Goal: Find specific page/section: Find specific page/section

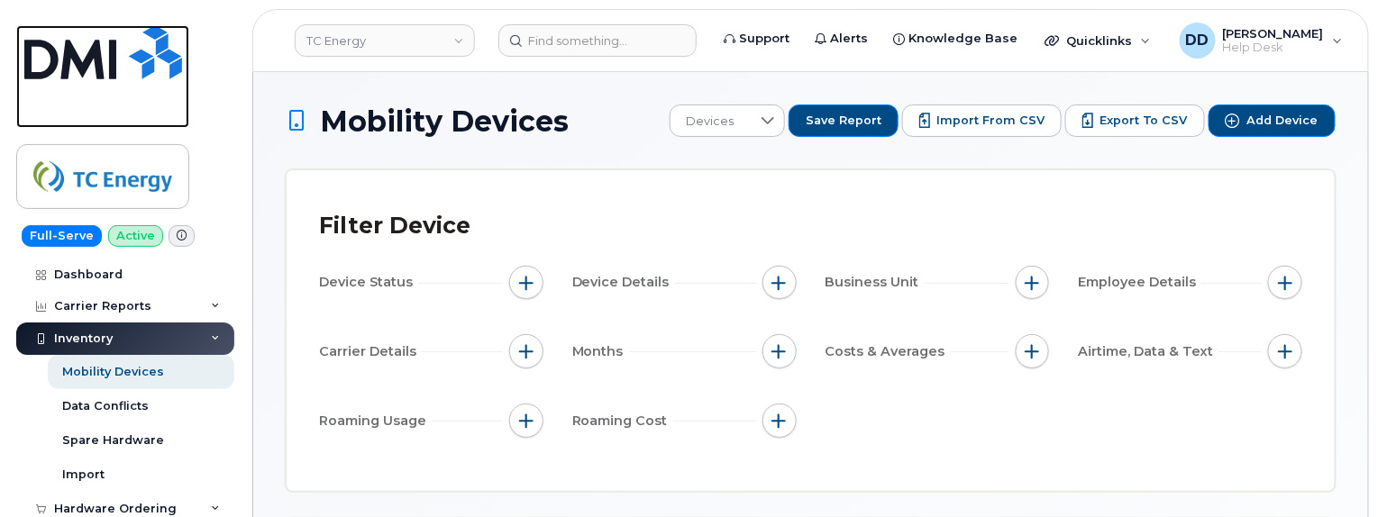
click at [82, 45] on img at bounding box center [103, 52] width 158 height 54
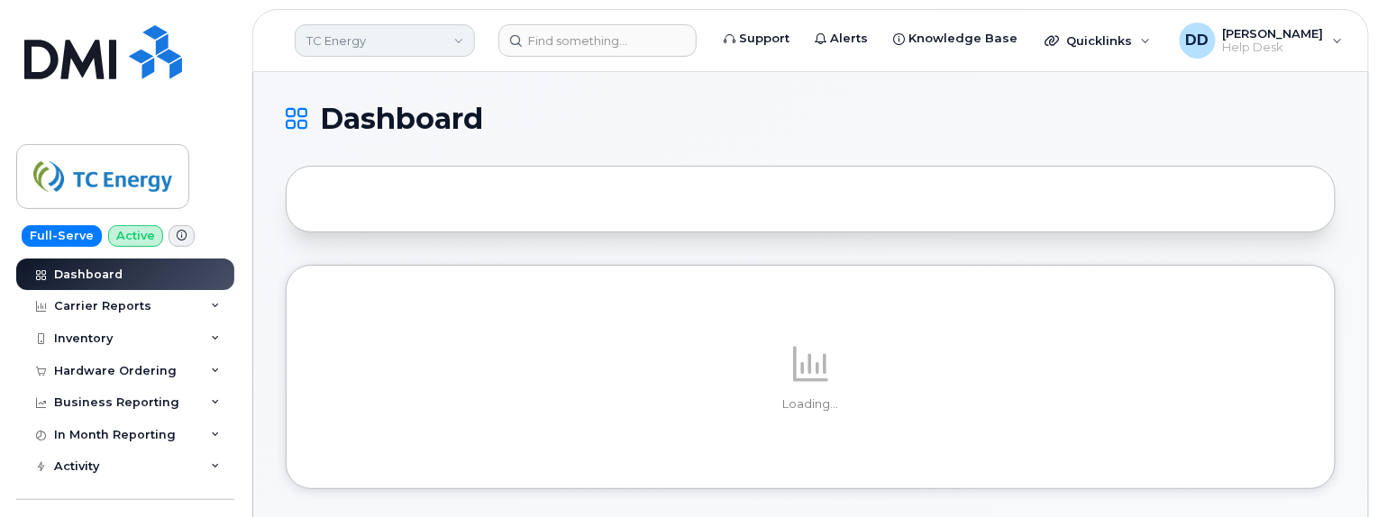
click at [424, 38] on link "TC Energy" at bounding box center [385, 40] width 180 height 32
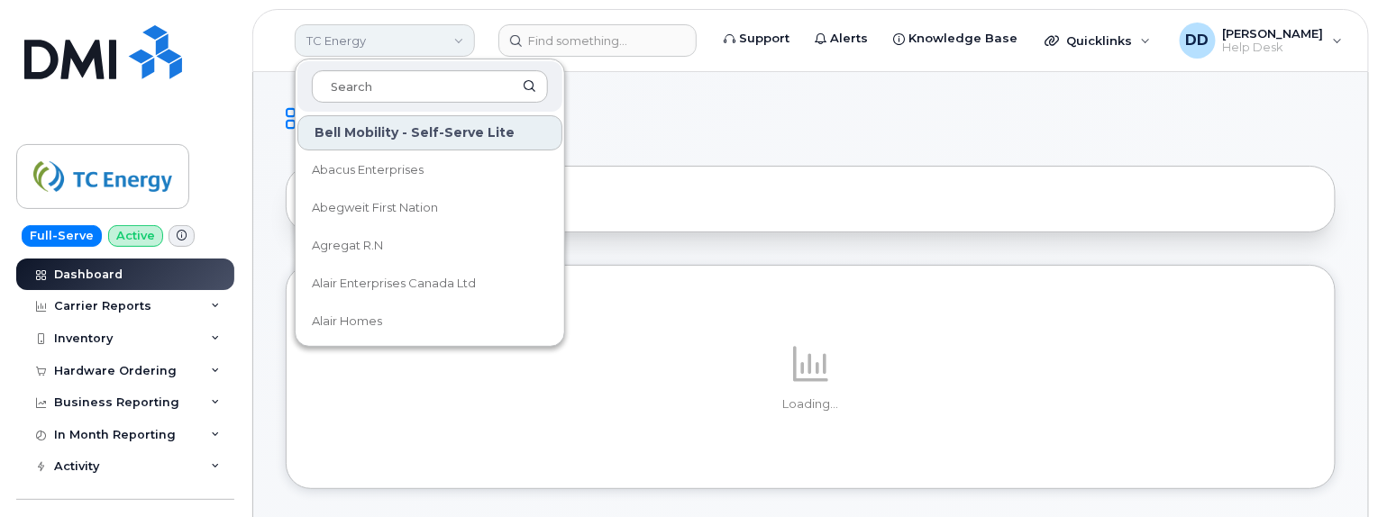
click at [424, 38] on link "TC Energy" at bounding box center [385, 40] width 180 height 32
click at [686, 126] on h1 "Dashboard" at bounding box center [806, 119] width 1041 height 29
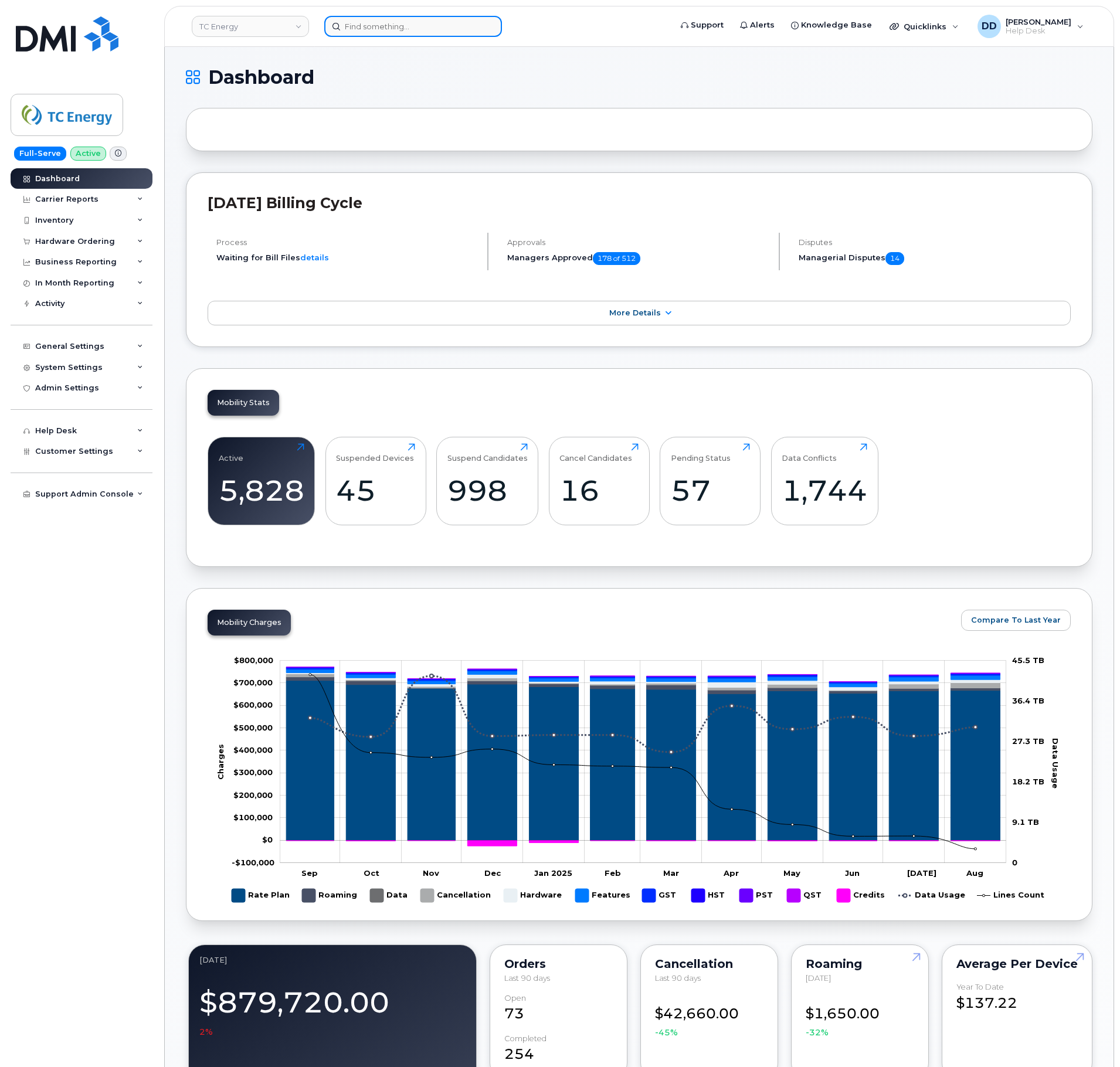
click at [371, 29] on input at bounding box center [413, 26] width 178 height 21
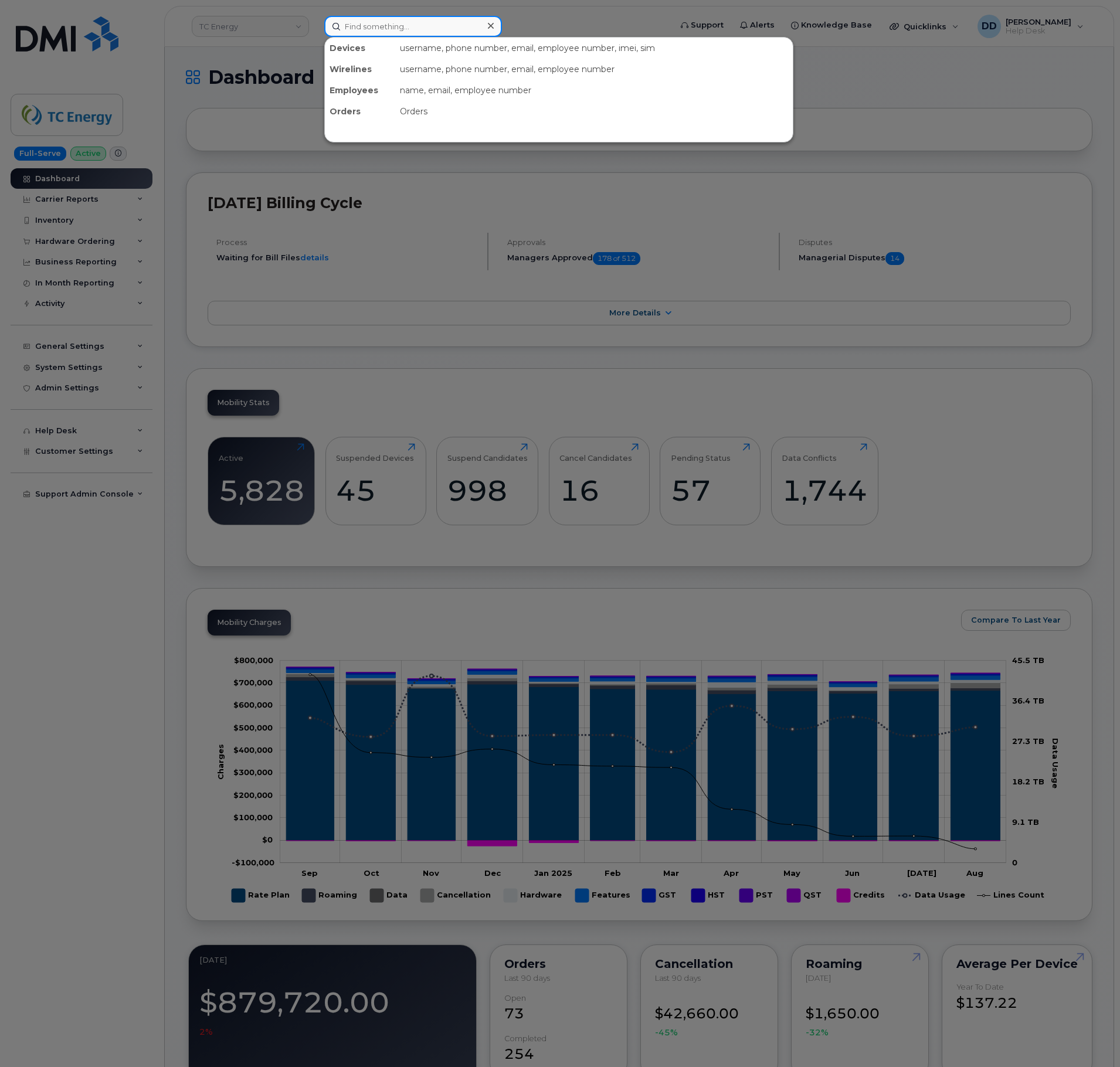
click at [381, 22] on input at bounding box center [413, 26] width 178 height 21
paste input "12312155947"
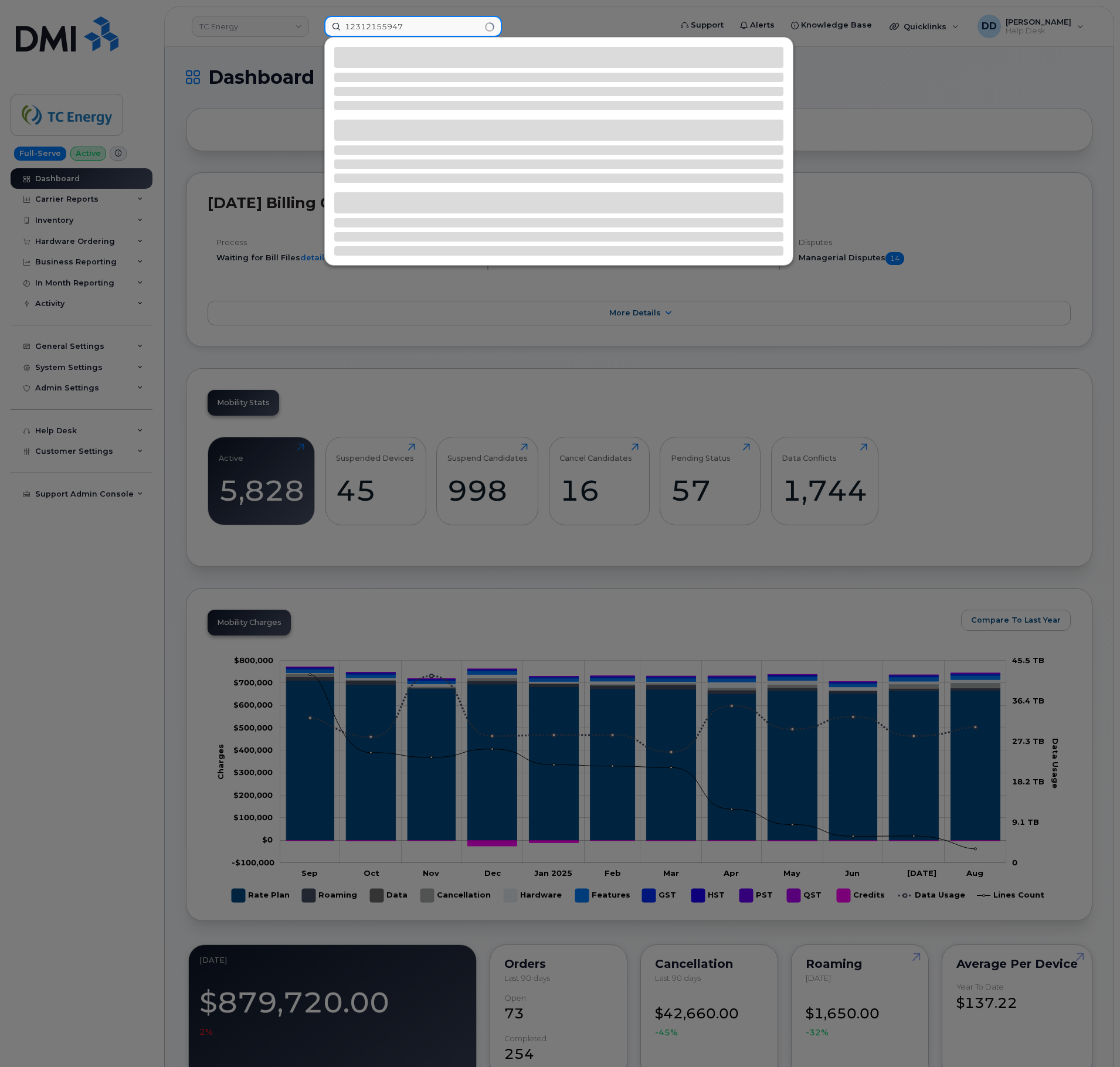
type input "12312155947"
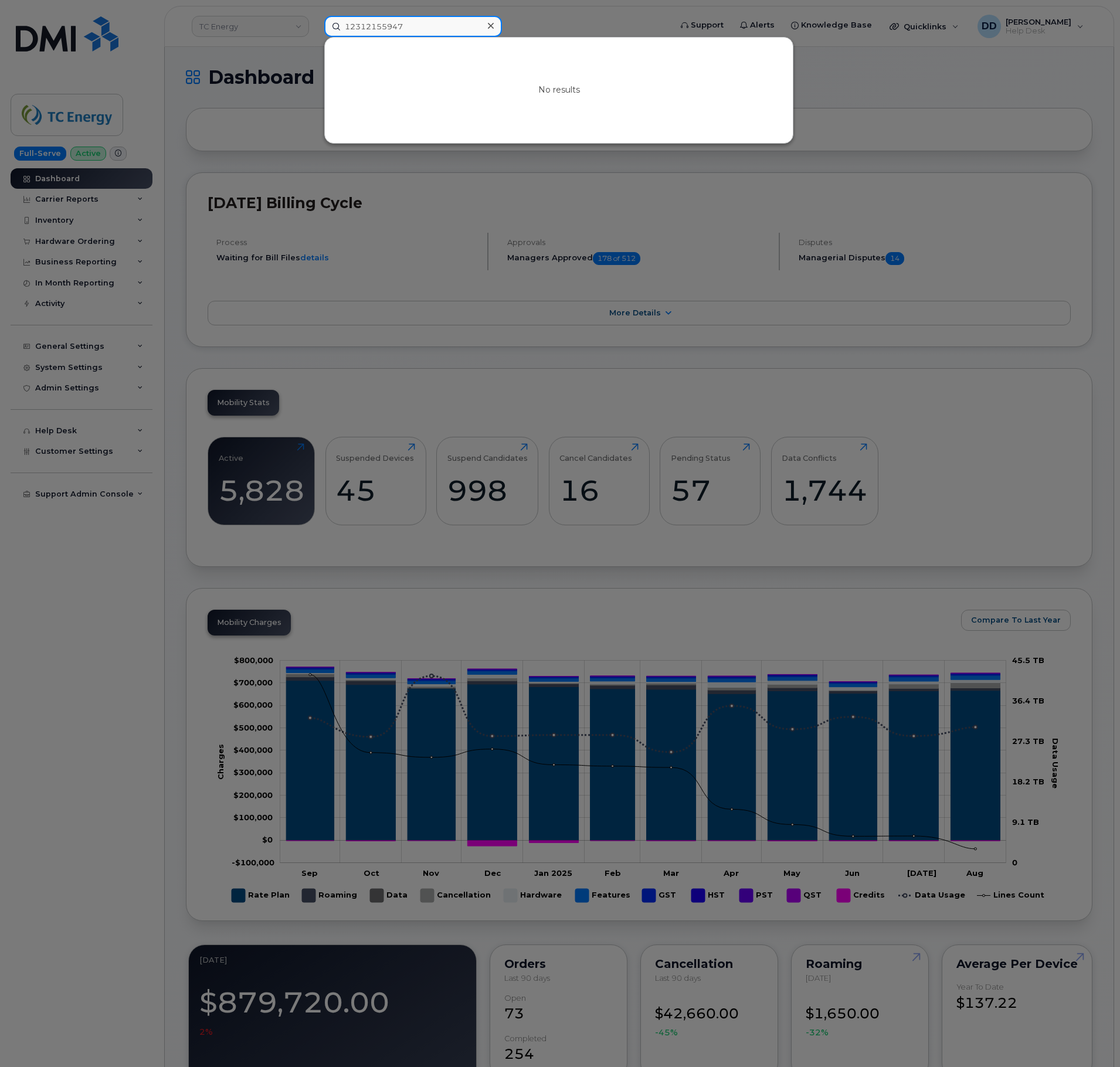
drag, startPoint x: 413, startPoint y: 25, endPoint x: 314, endPoint y: 29, distance: 99.1
click at [315, 31] on div "12312155947 No results" at bounding box center [494, 26] width 358 height 21
click at [427, 27] on input "12312155947" at bounding box center [413, 26] width 178 height 21
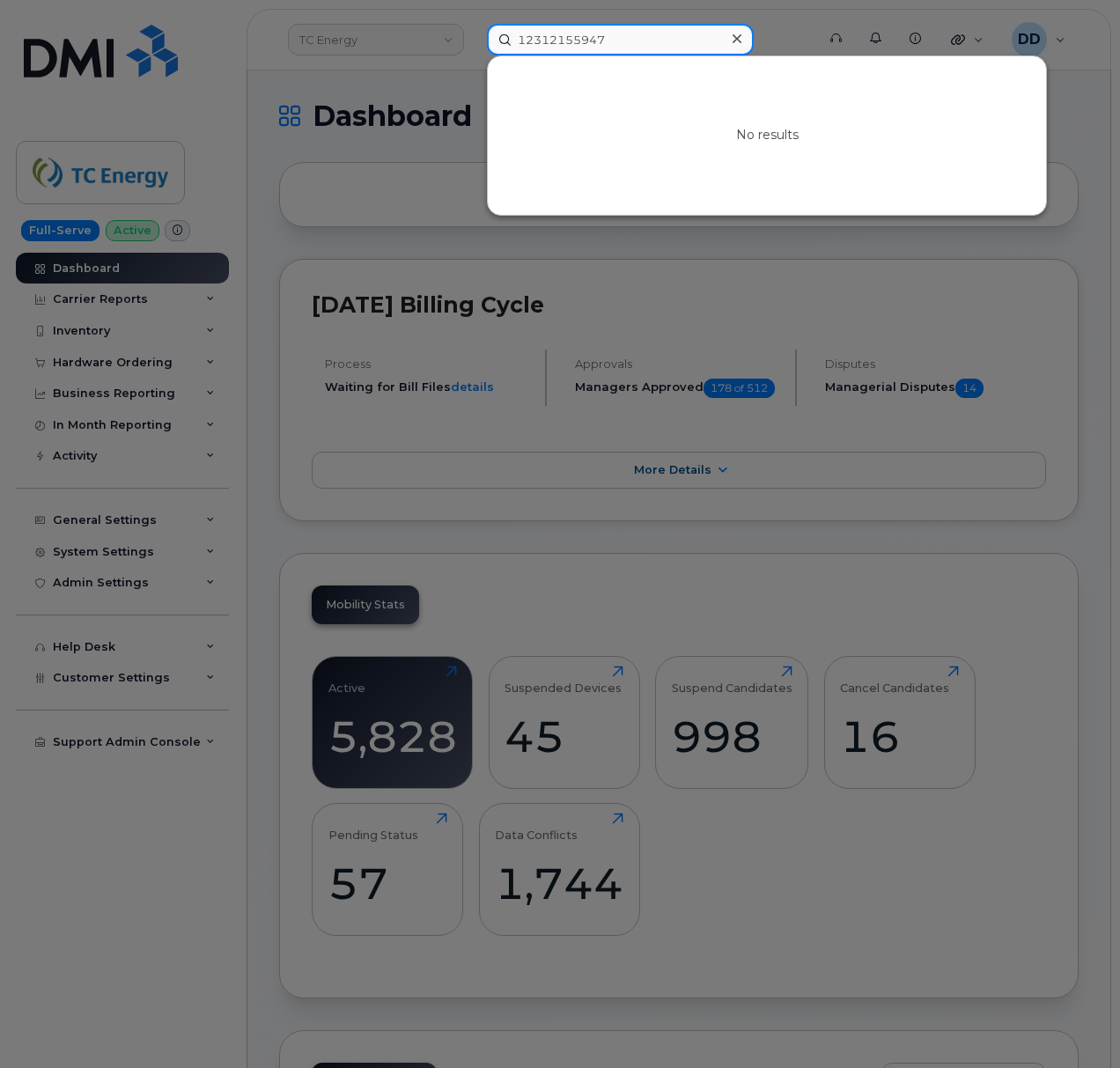
drag, startPoint x: 557, startPoint y: 40, endPoint x: 51, endPoint y: 90, distance: 508.5
click at [473, 56] on div "12312155947 No results" at bounding box center [645, 39] width 345 height 31
click at [270, 111] on div at bounding box center [560, 534] width 1120 height 1068
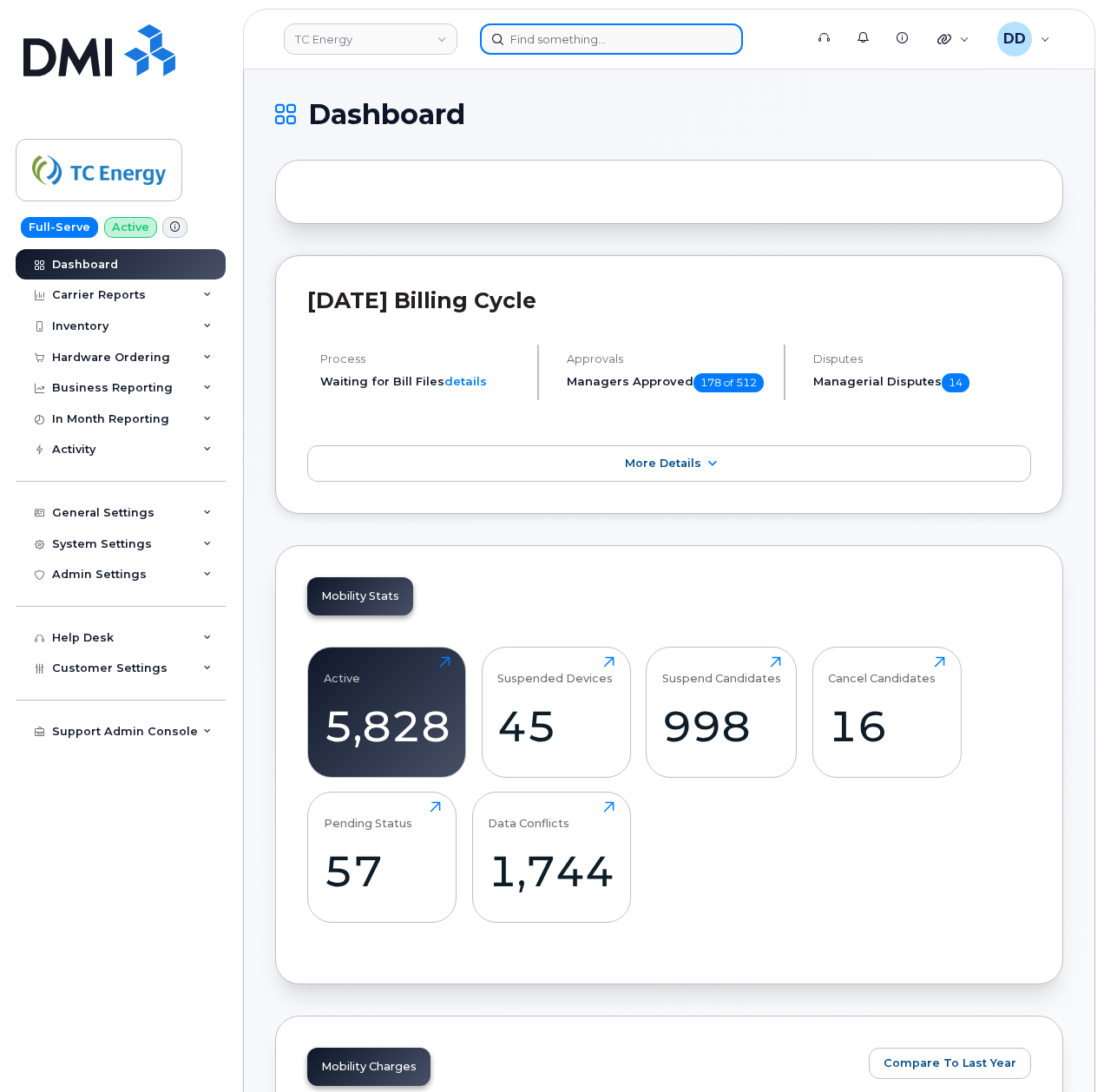
click at [553, 35] on input at bounding box center [611, 39] width 263 height 31
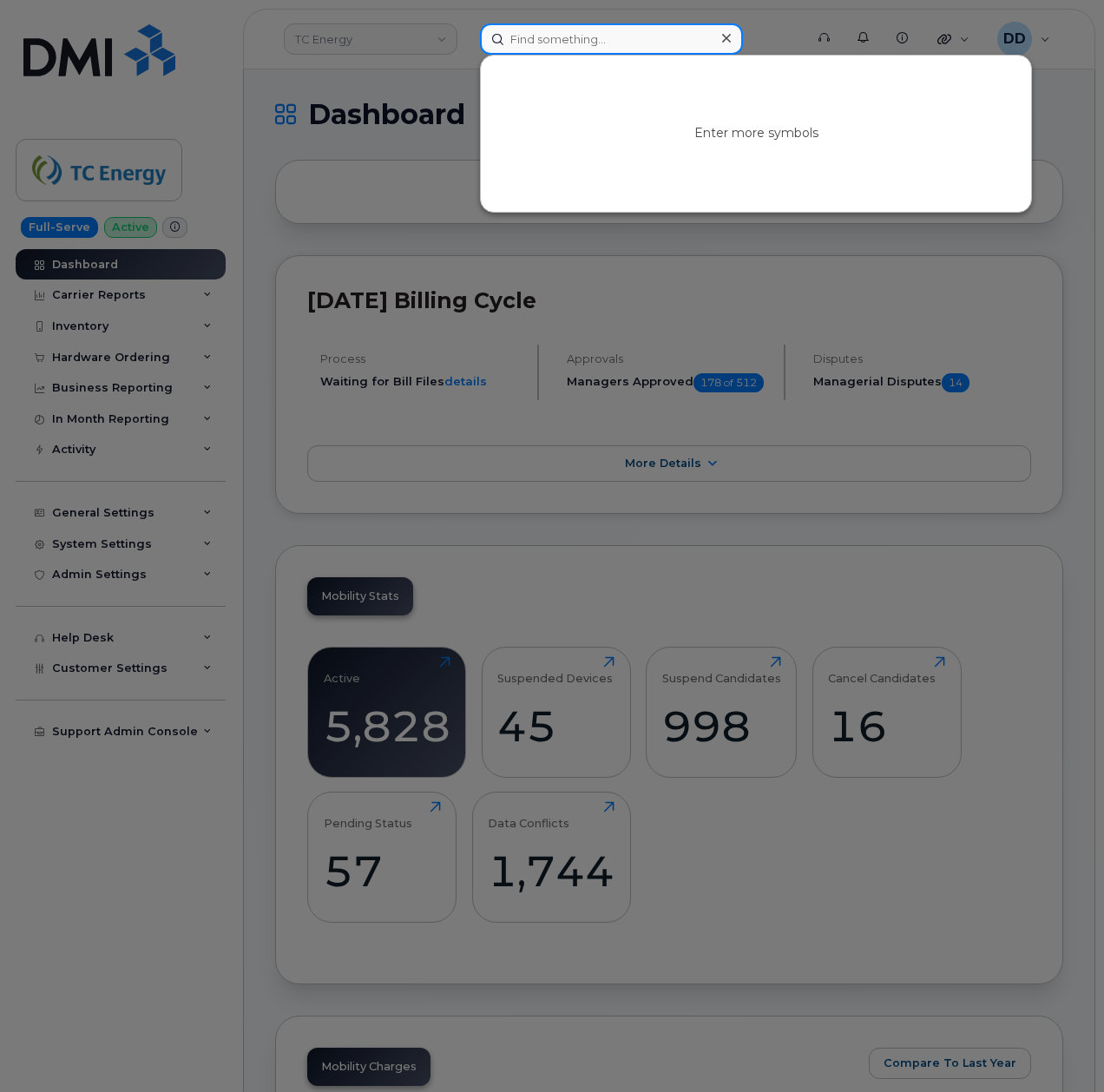
paste input "4323265722"
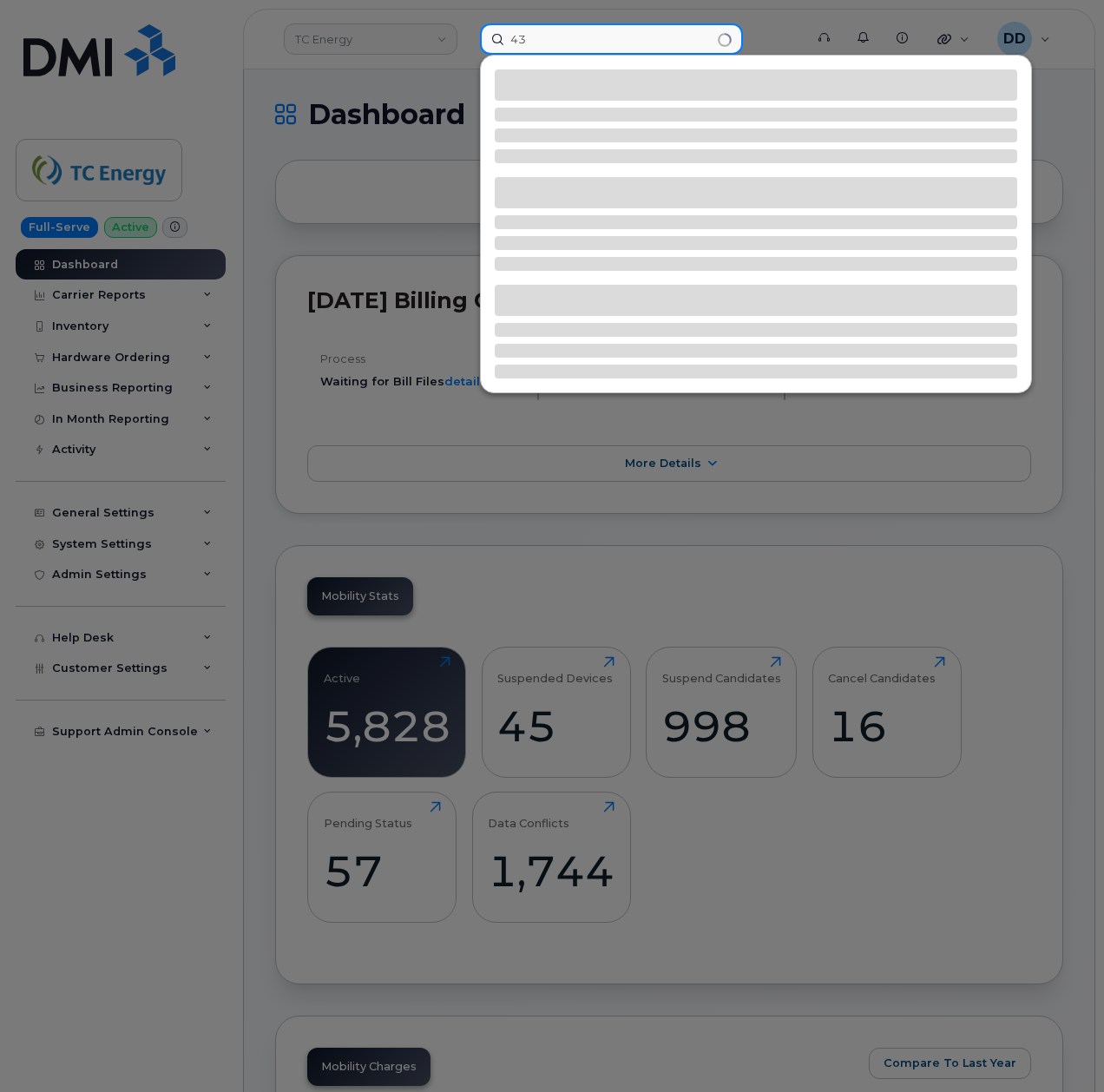
type input "4"
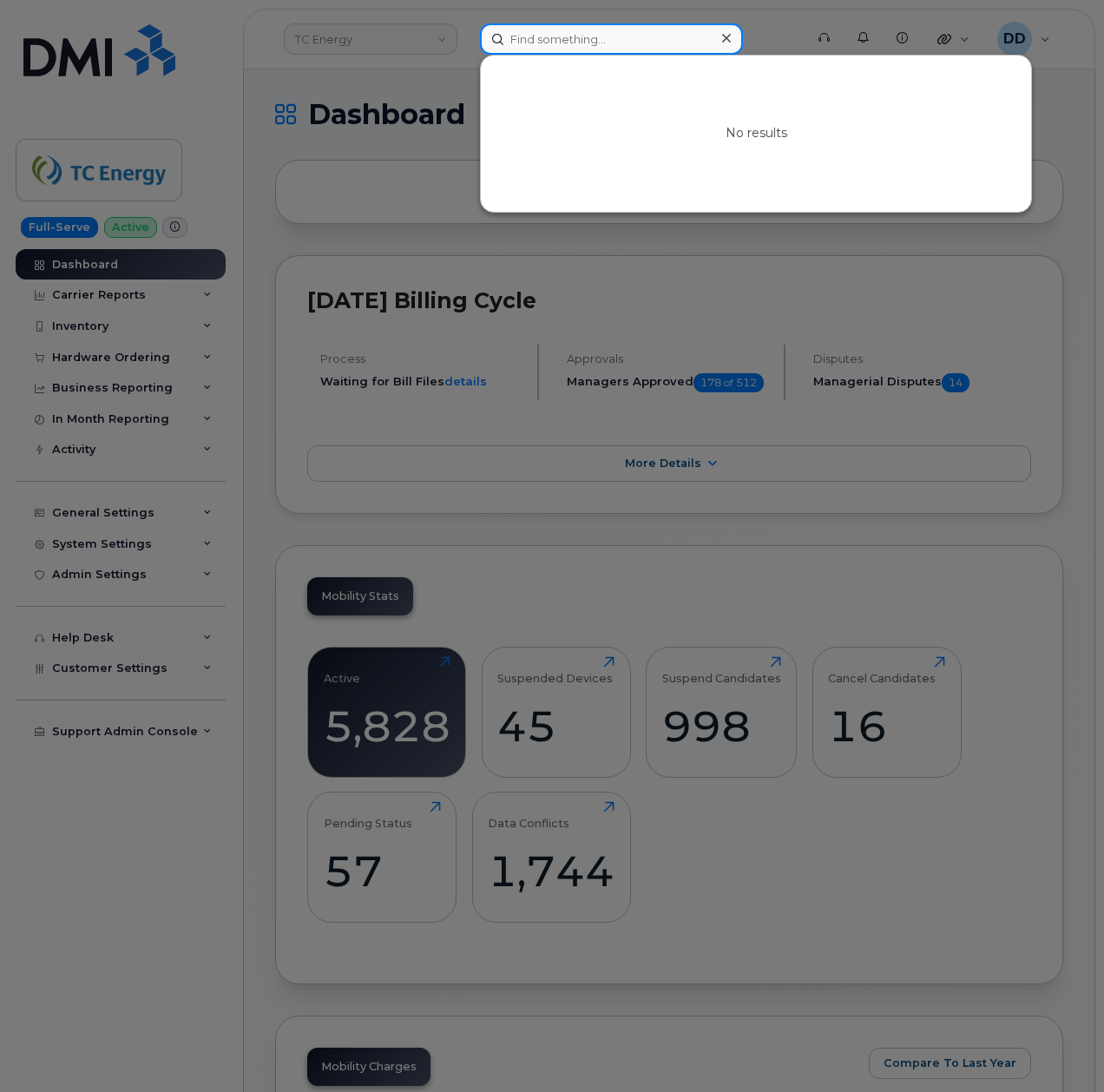
click at [577, 35] on input at bounding box center [611, 39] width 263 height 31
paste input "4323265722"
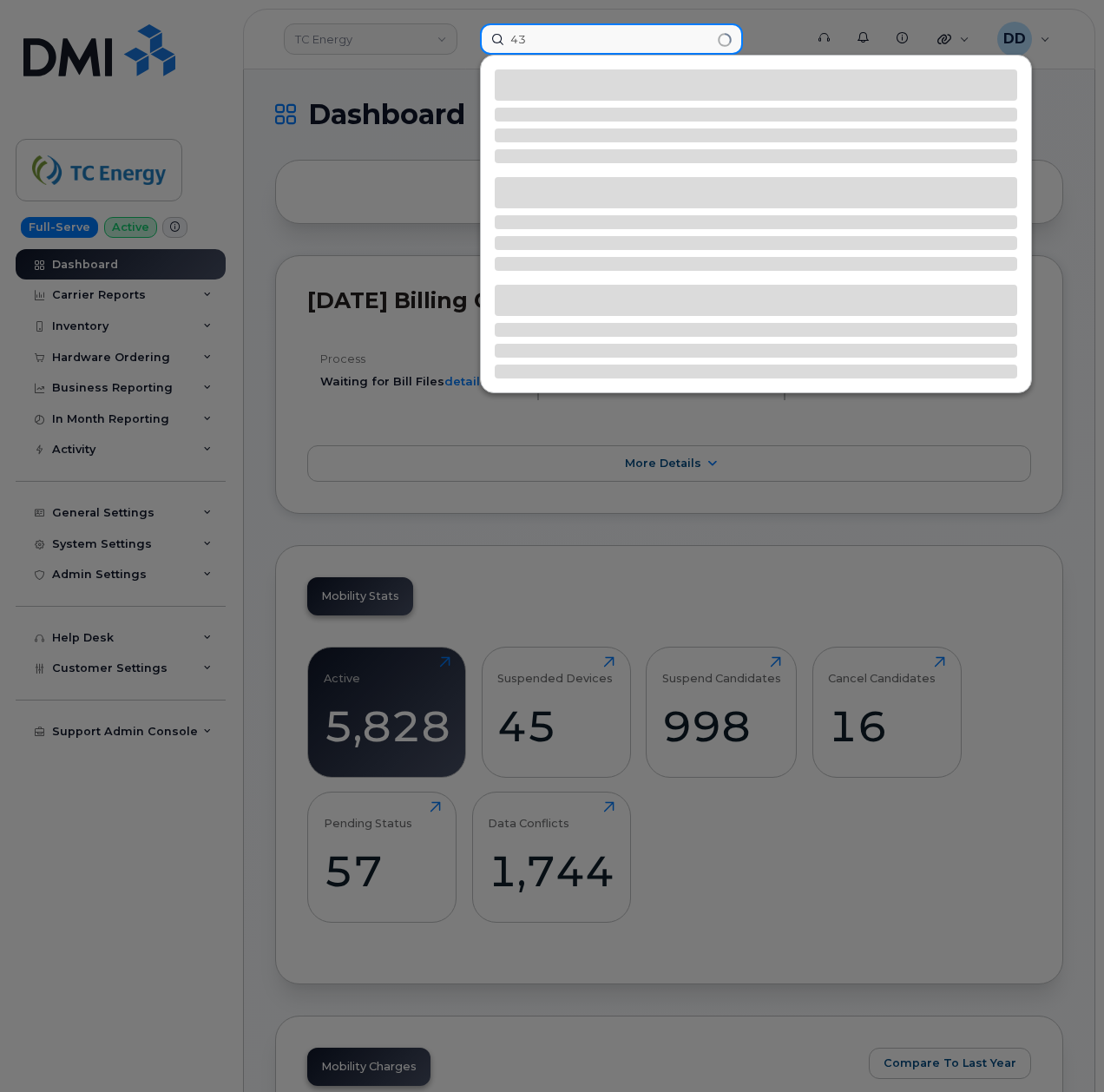
type input "4"
type input "S"
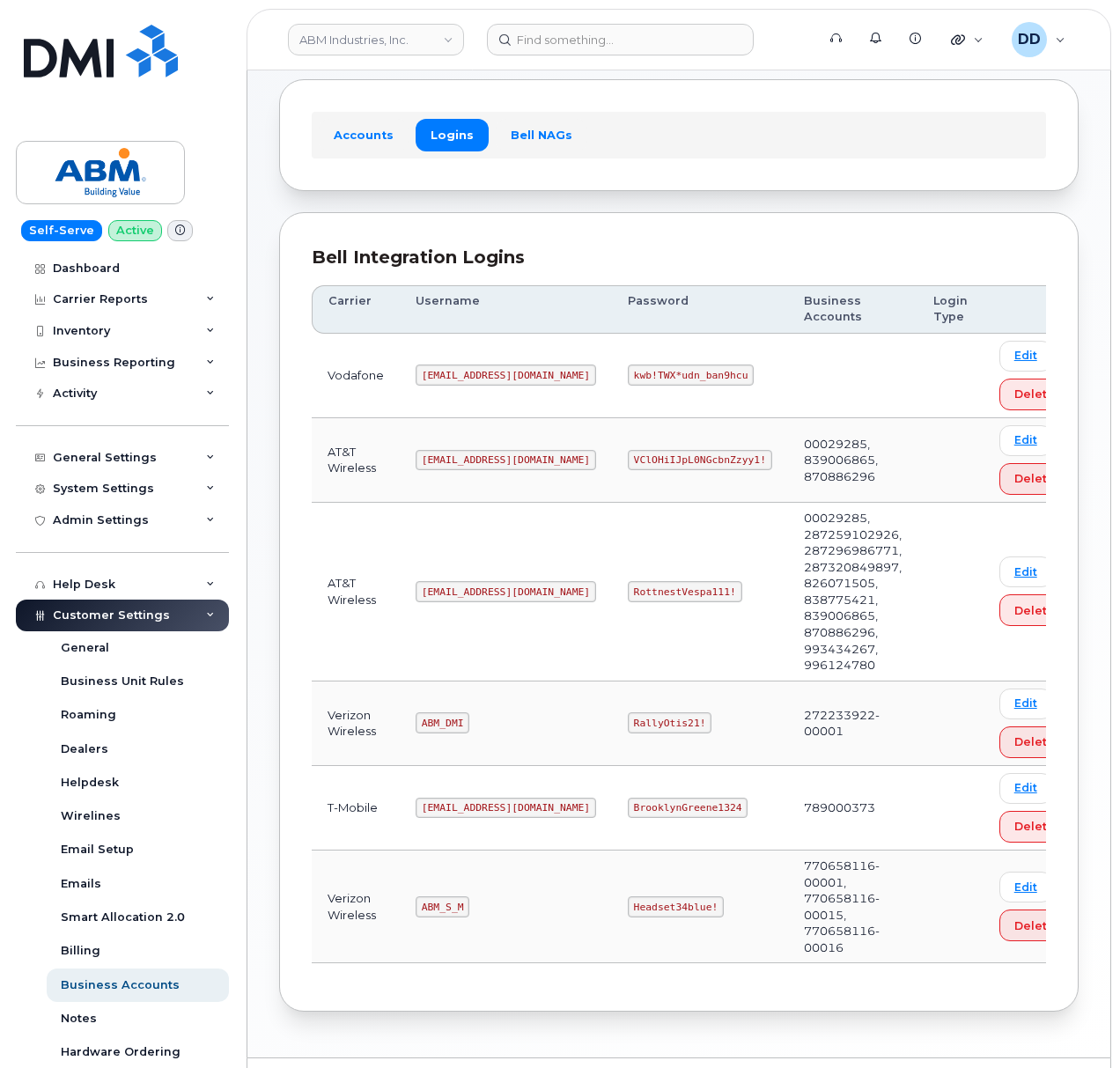
scroll to position [111, 0]
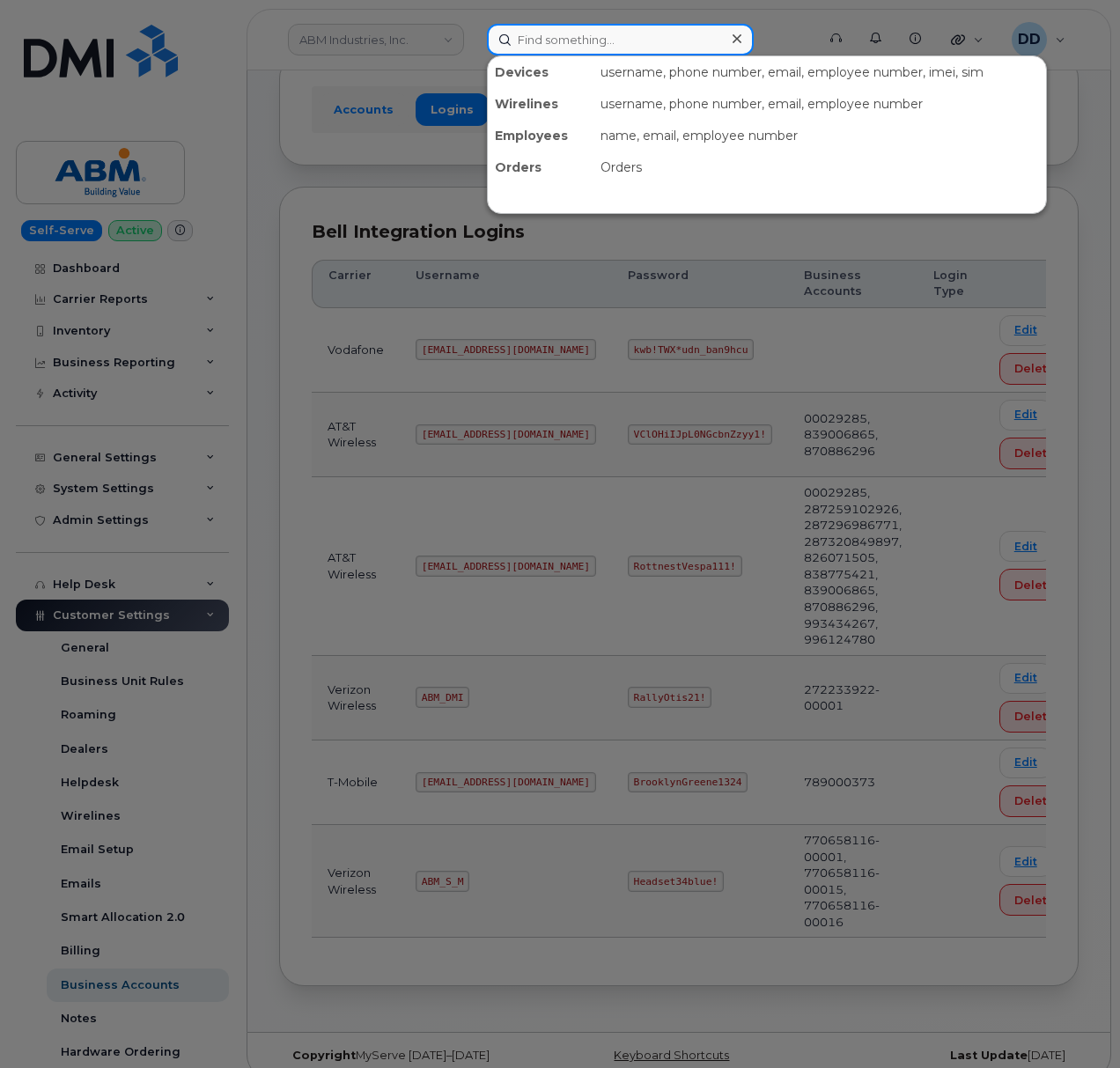
click at [628, 35] on input at bounding box center [620, 39] width 267 height 31
click at [1083, 217] on div at bounding box center [560, 534] width 1120 height 1068
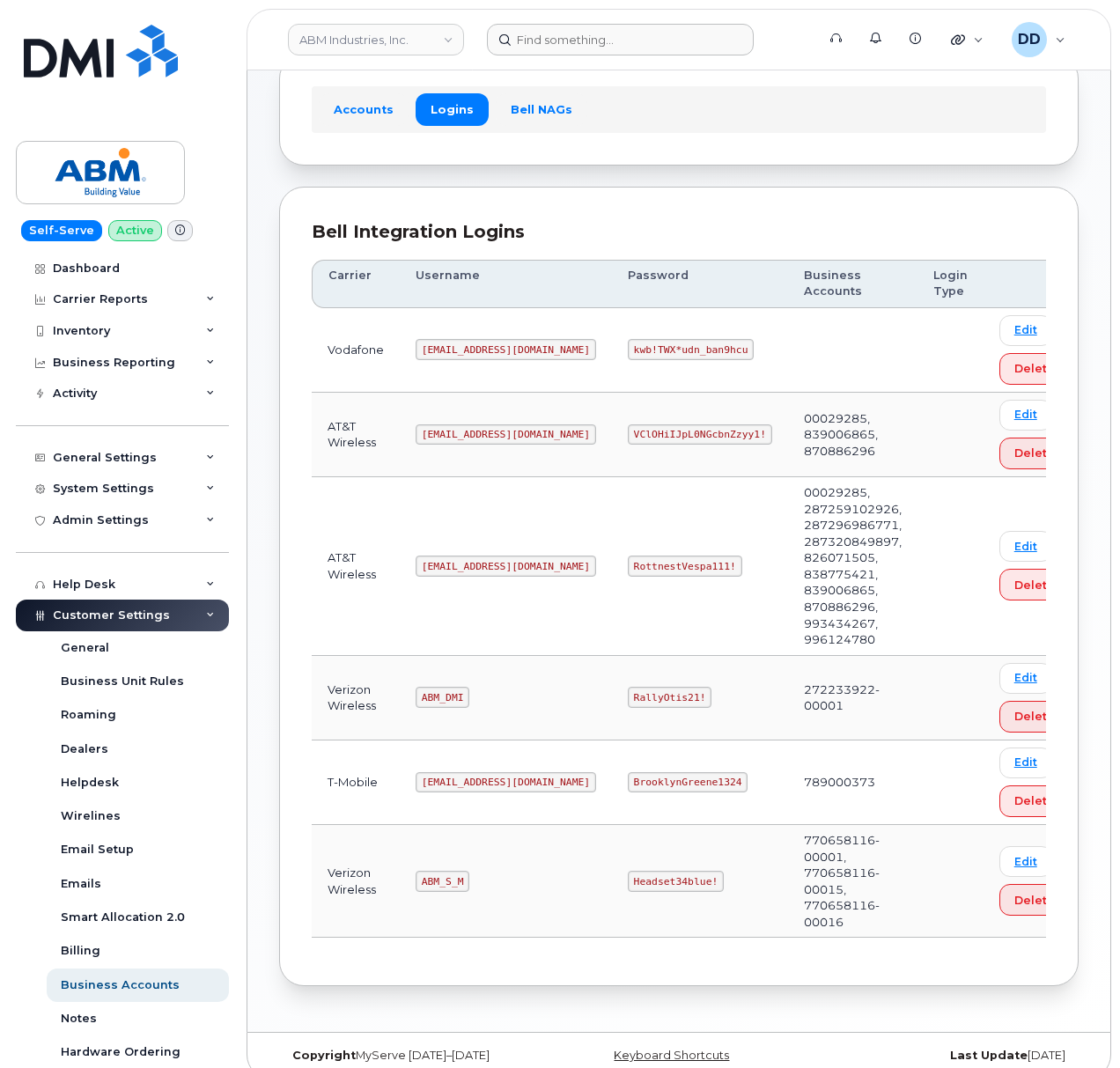
click at [465, 568] on code "abm@dminc.com" at bounding box center [505, 567] width 181 height 21
copy code "abm@dminc.com"
click at [628, 566] on code "RottnestVespa111!" at bounding box center [685, 567] width 114 height 21
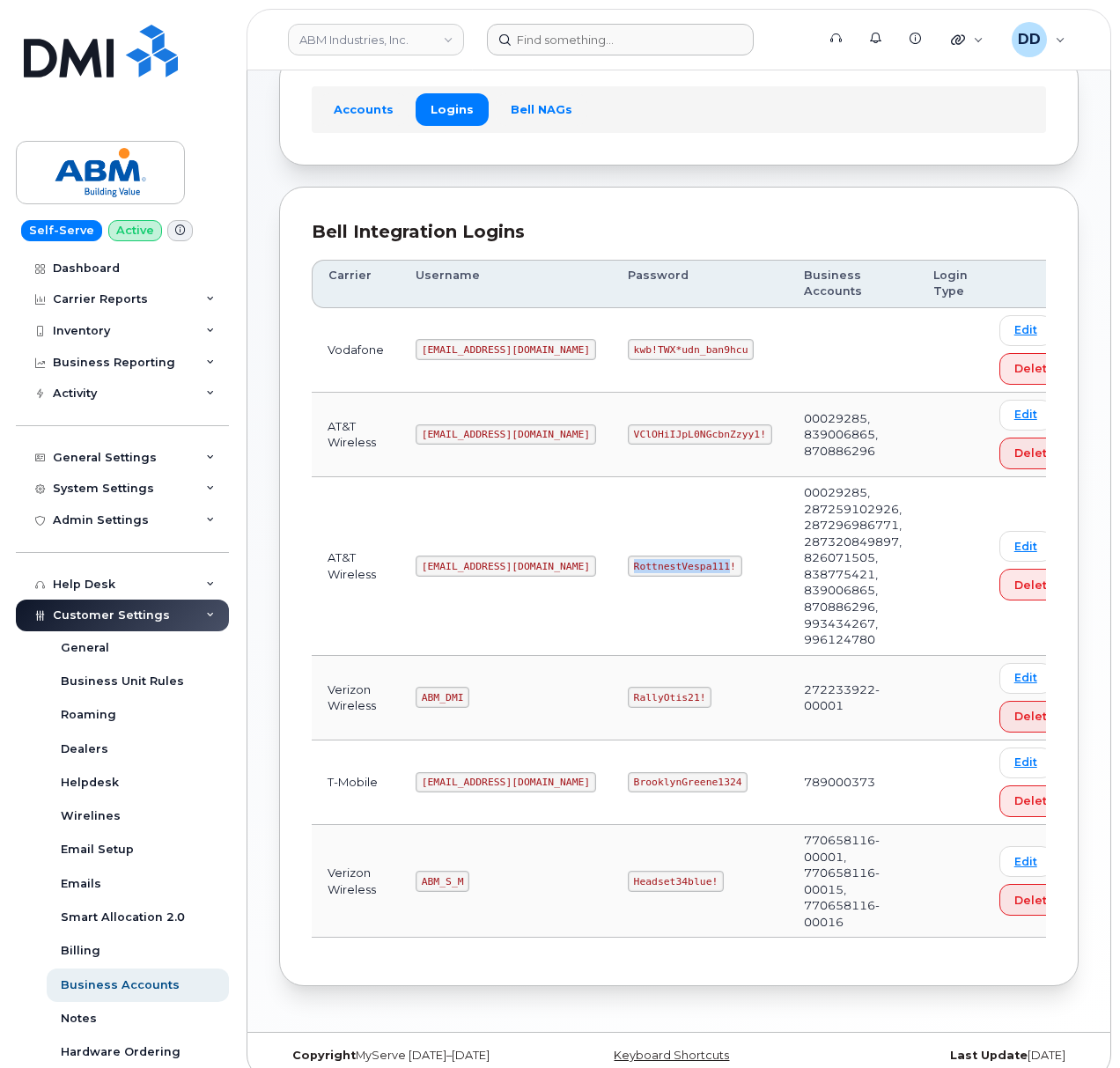
click at [628, 566] on code "RottnestVespa111!" at bounding box center [685, 567] width 114 height 21
copy code "RottnestVespa111!"
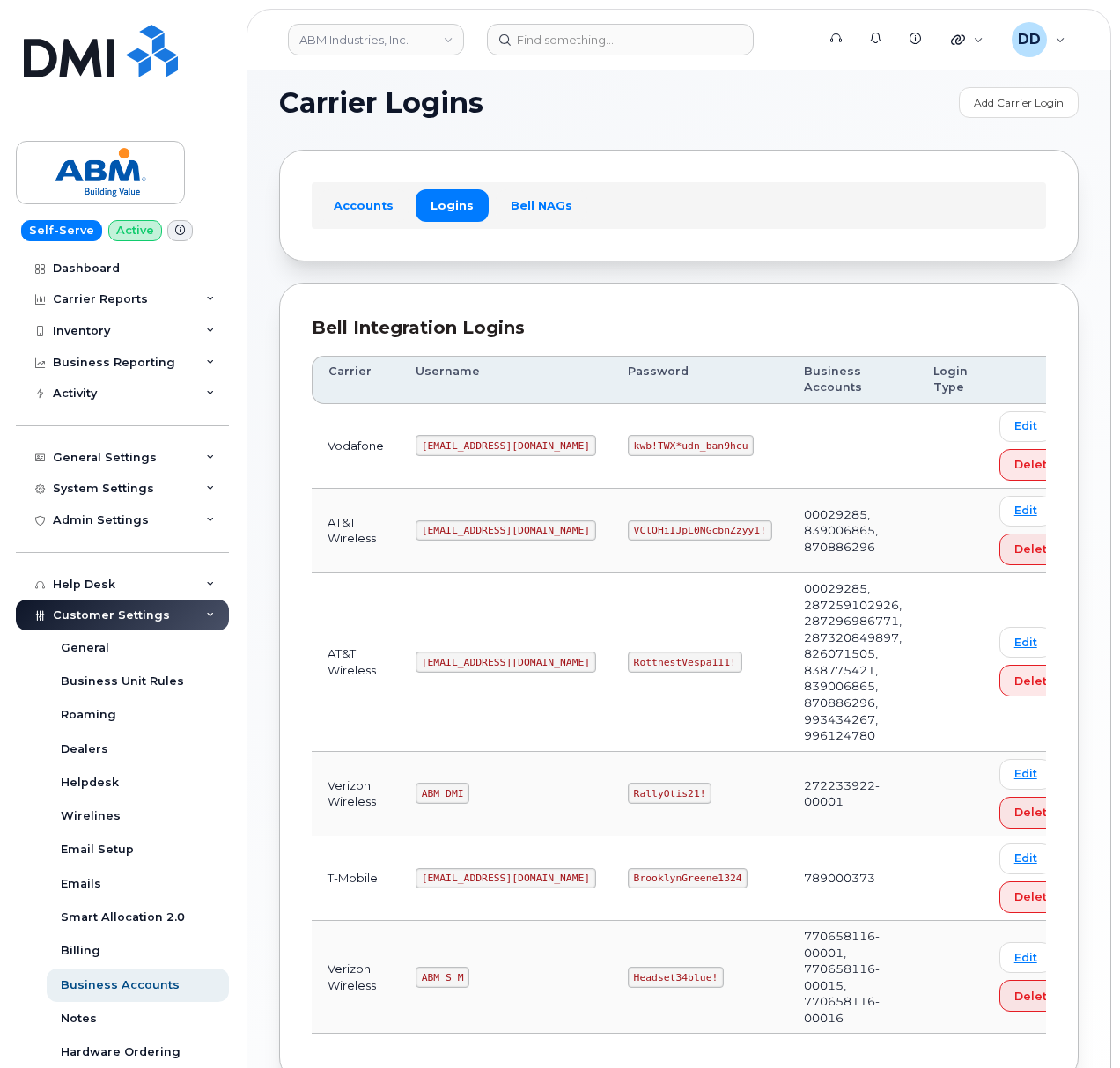
scroll to position [111, 0]
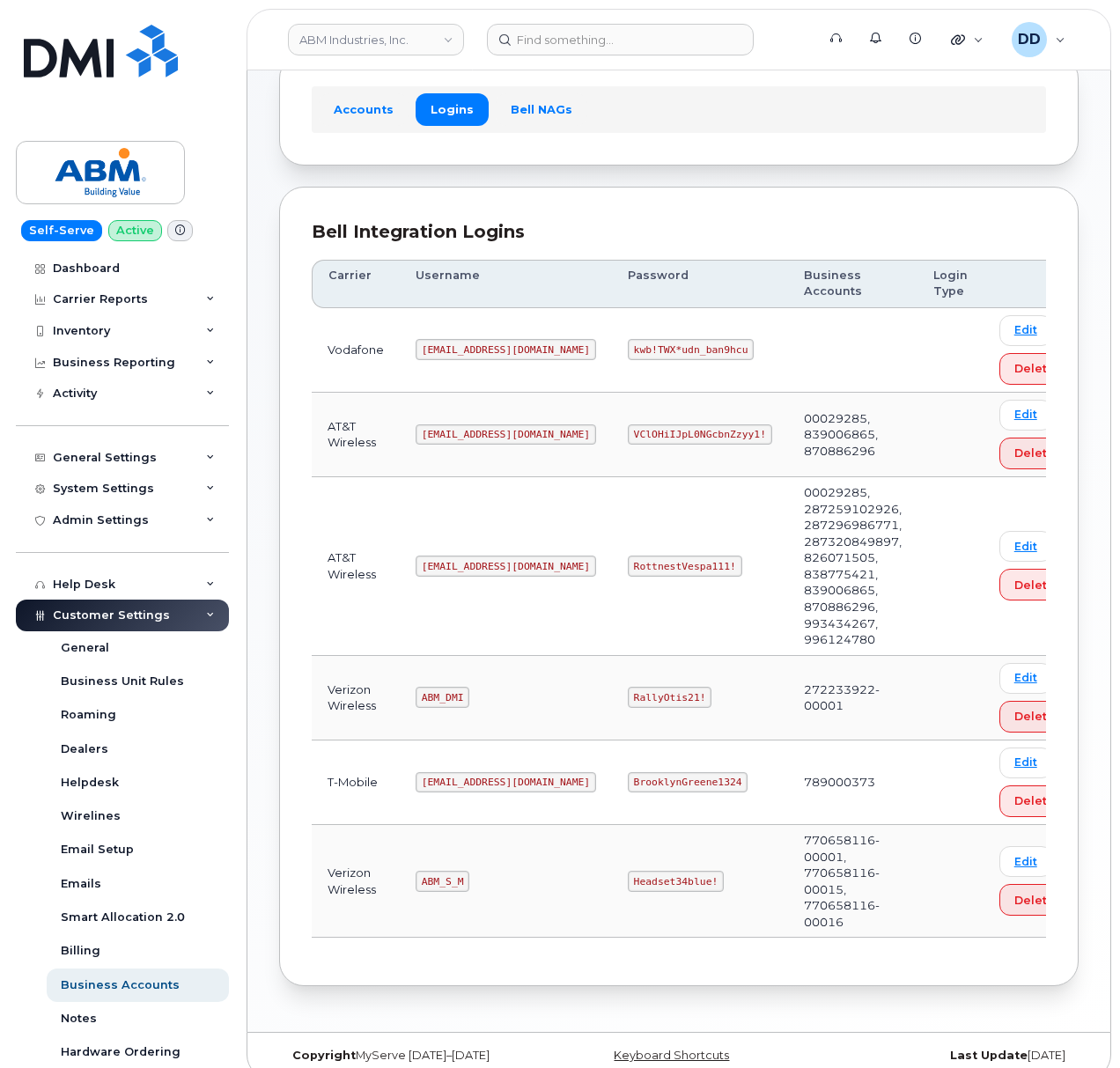
click at [448, 871] on code "ABM_S_M" at bounding box center [442, 881] width 54 height 21
copy code "ABM_S_M"
click at [628, 874] on code "Headset34blue!" at bounding box center [676, 881] width 96 height 21
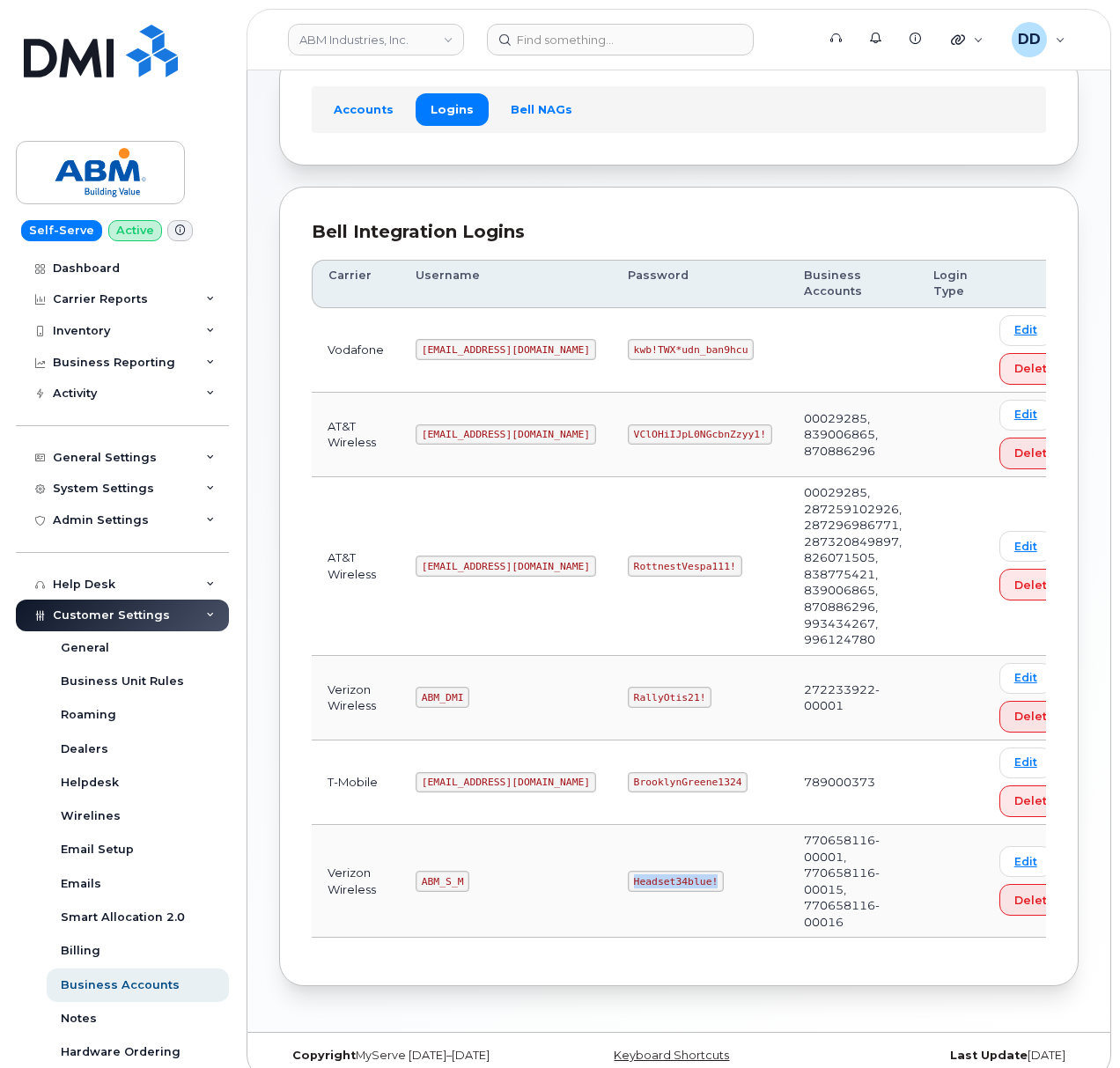
click at [628, 874] on code "Headset34blue!" at bounding box center [676, 881] width 96 height 21
copy code "Headset34blue!"
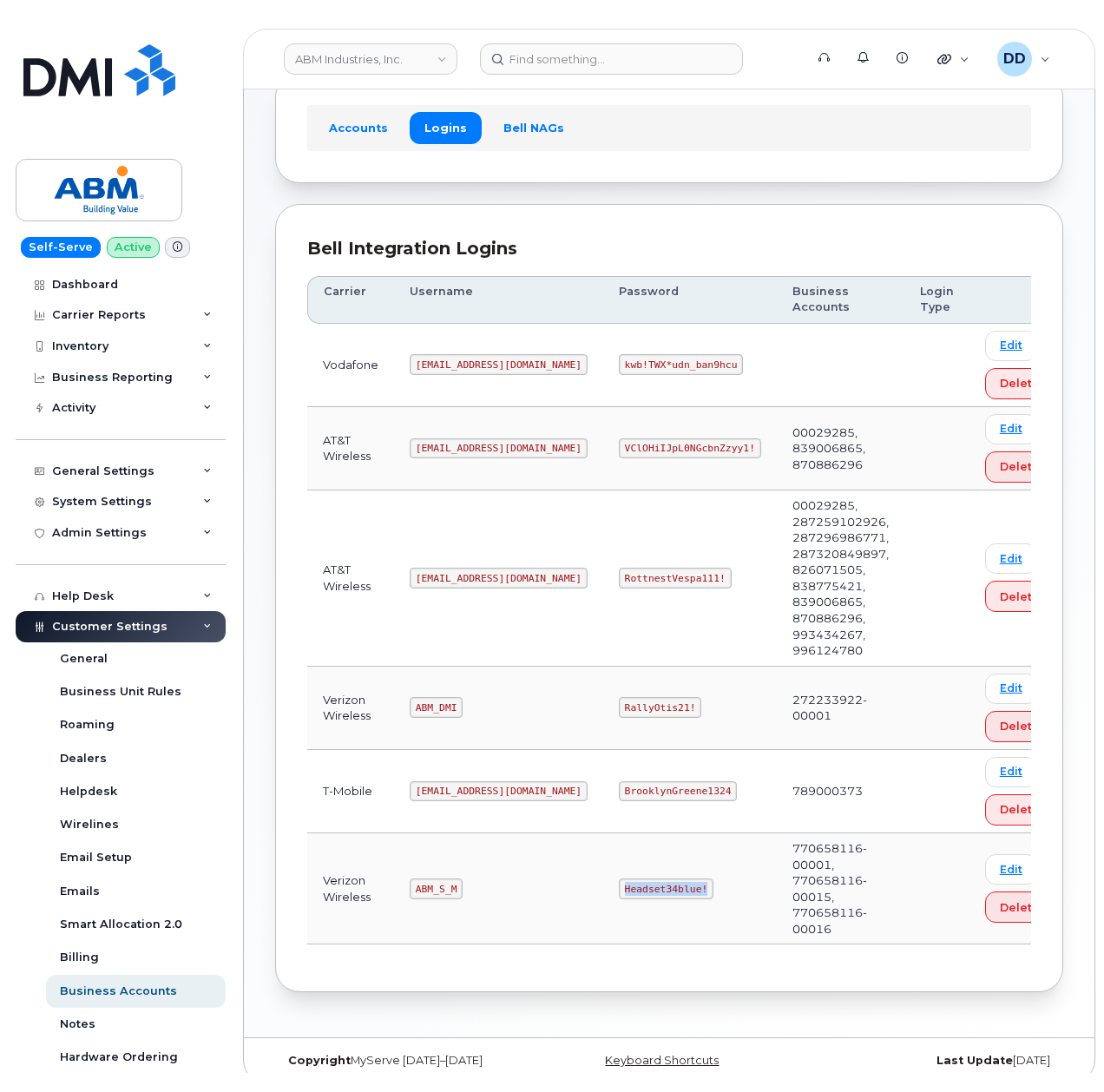
scroll to position [70, 0]
